Goal: Task Accomplishment & Management: Manage account settings

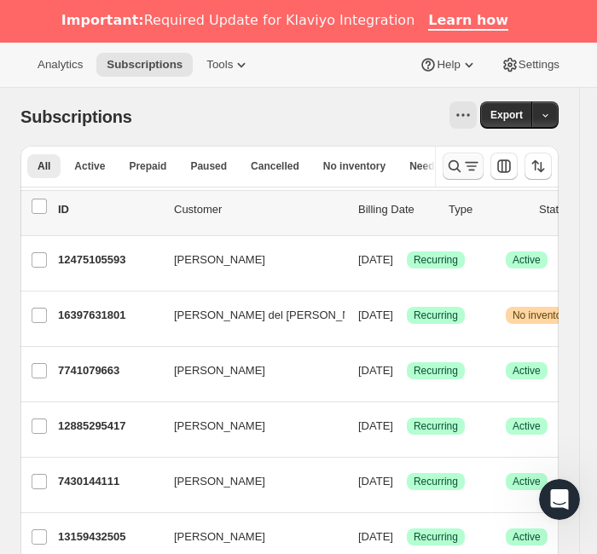
click at [463, 164] on icon "Search and filter results" at bounding box center [454, 166] width 17 height 17
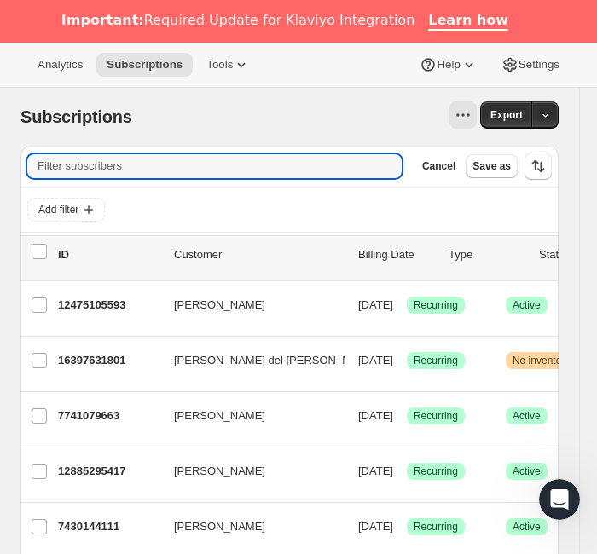
paste input "[PERSON_NAME][EMAIL_ADDRESS][DOMAIN_NAME]"
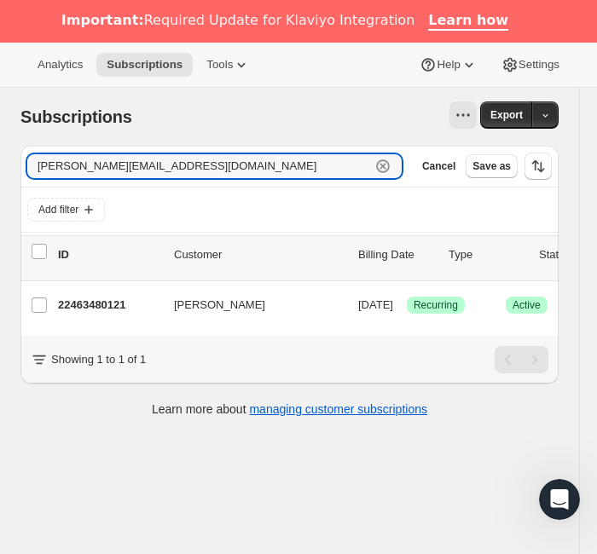
type input "[PERSON_NAME][EMAIL_ADDRESS][DOMAIN_NAME]"
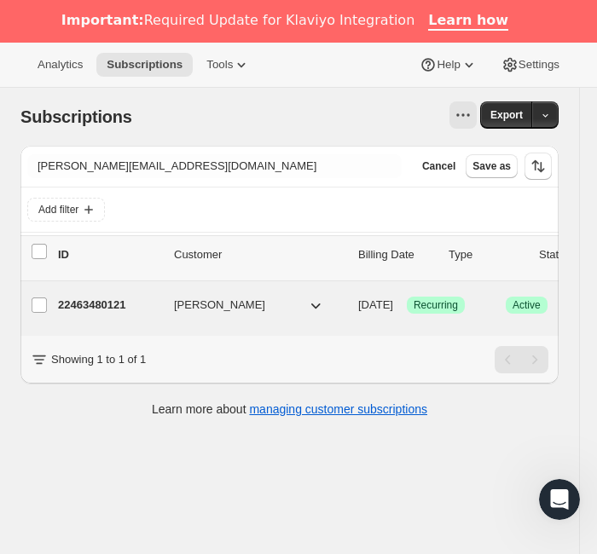
click at [117, 300] on p "22463480121" at bounding box center [109, 305] width 102 height 17
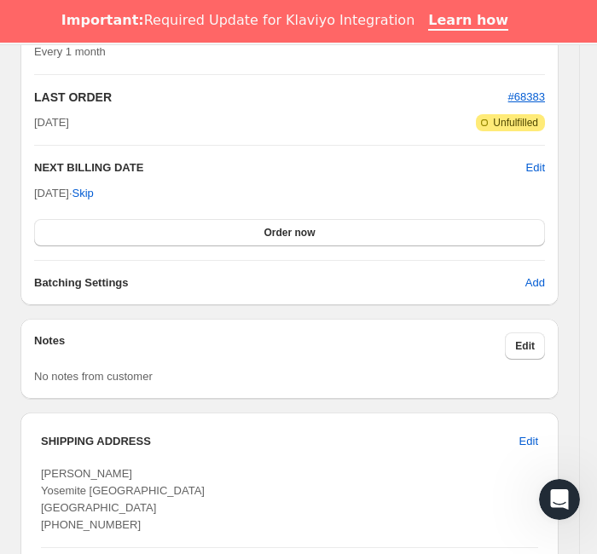
scroll to position [1147, 0]
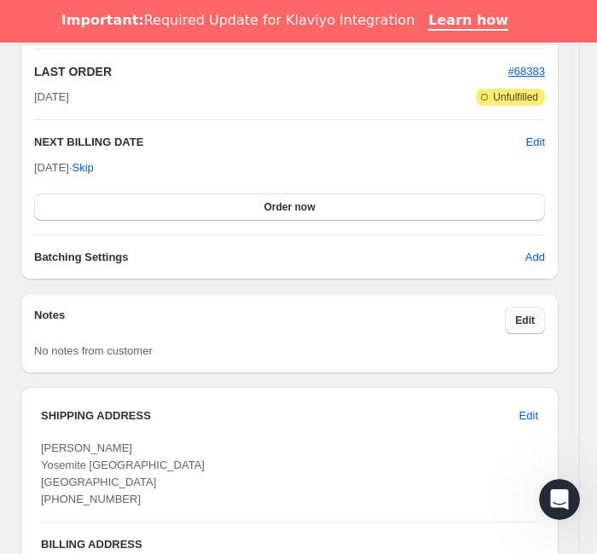
click at [545, 307] on button "Edit" at bounding box center [525, 320] width 40 height 27
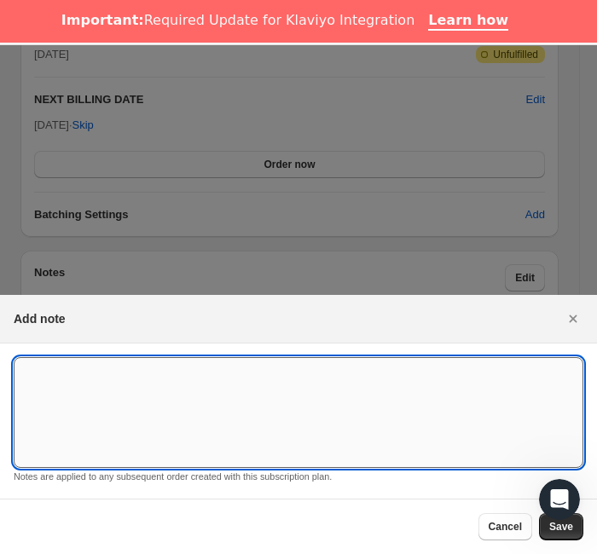
click at [200, 404] on textarea ":rci:" at bounding box center [299, 412] width 570 height 111
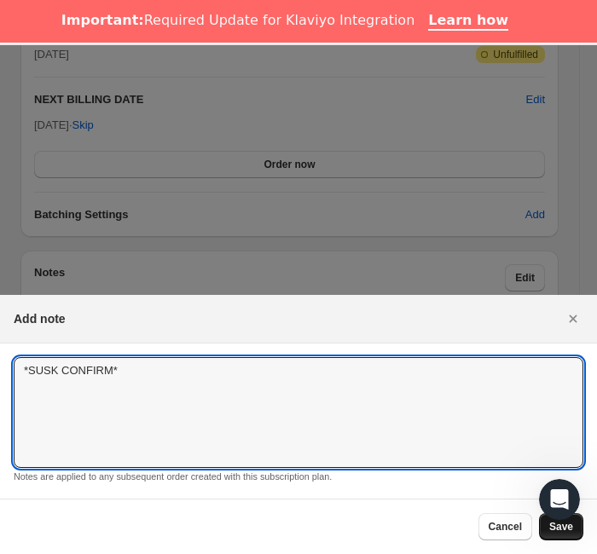
type textarea "*SUSK CONFIRM*"
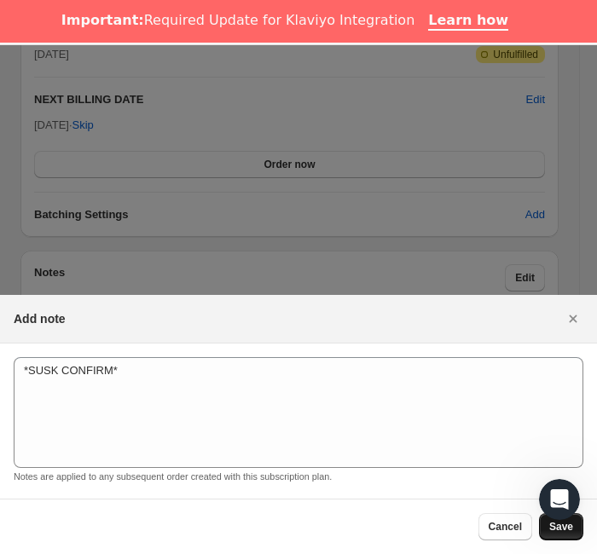
click at [572, 523] on span "Save" at bounding box center [561, 527] width 24 height 14
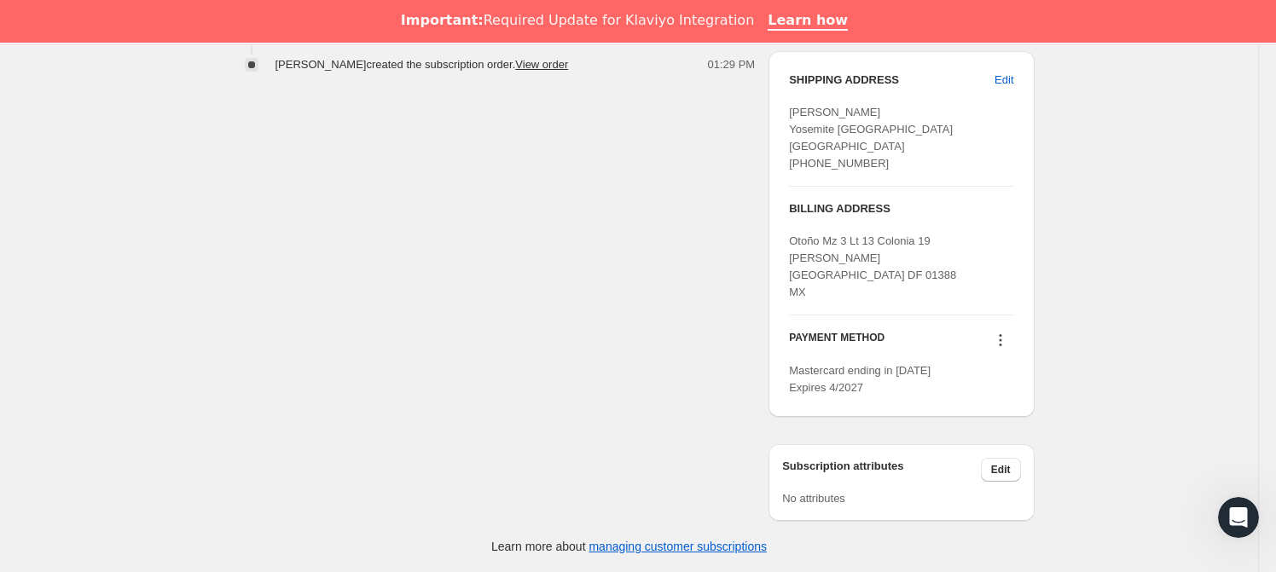
scroll to position [814, 0]
